Goal: Task Accomplishment & Management: Use online tool/utility

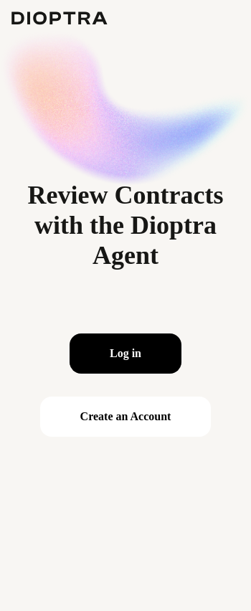
click at [103, 356] on button "Log in" at bounding box center [126, 353] width 112 height 40
drag, startPoint x: 102, startPoint y: 172, endPoint x: 109, endPoint y: 358, distance: 186.5
click at [109, 358] on button "Log in" at bounding box center [126, 353] width 112 height 40
